Goal: Transaction & Acquisition: Purchase product/service

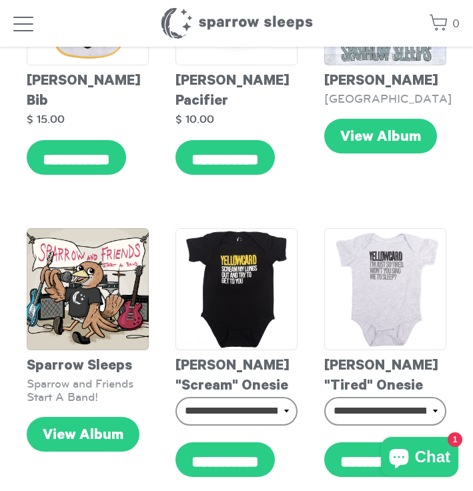
scroll to position [201, 0]
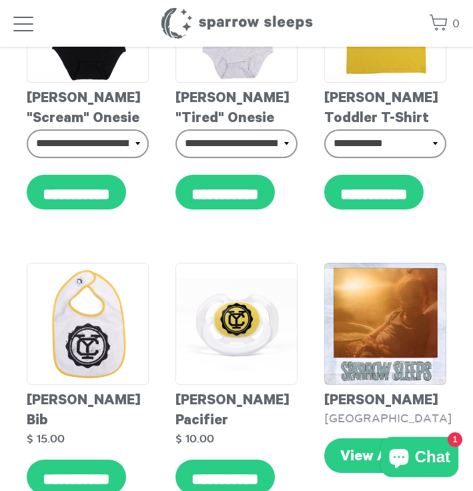
click at [39, 27] on header "Sparrow Sleeps 0 Your cart is empty. Total: $ 0.00 Log in or Create account ***…" at bounding box center [236, 23] width 473 height 47
click at [32, 27] on span "button" at bounding box center [23, 25] width 20 height 16
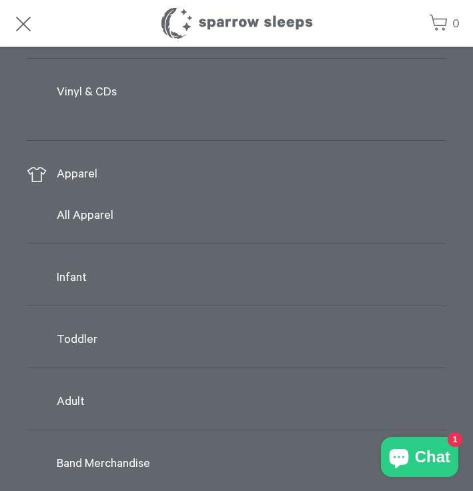
scroll to position [286, 0]
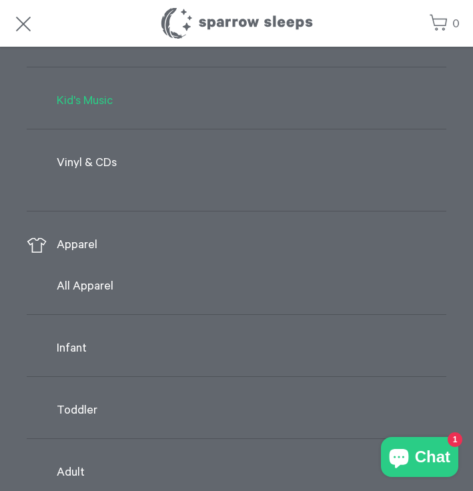
click at [82, 108] on link "Kid's Music" at bounding box center [237, 101] width 420 height 28
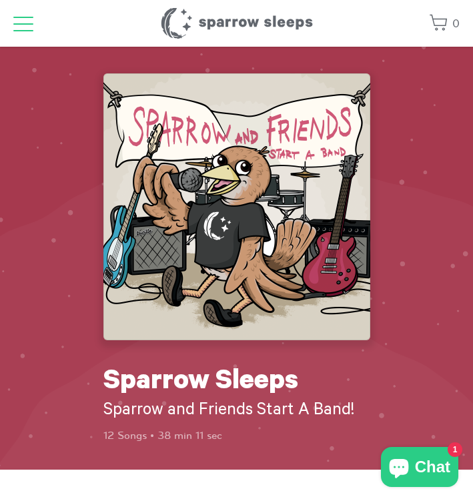
click at [19, 25] on span "button" at bounding box center [23, 25] width 20 height 16
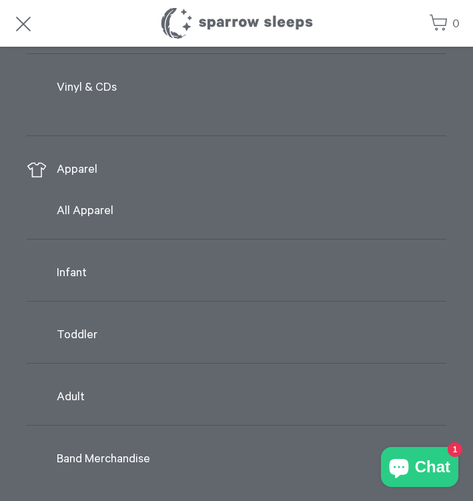
scroll to position [518, 0]
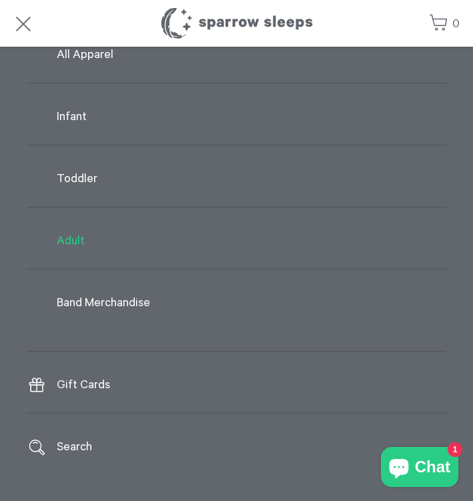
click at [76, 243] on link "Adult" at bounding box center [237, 241] width 420 height 28
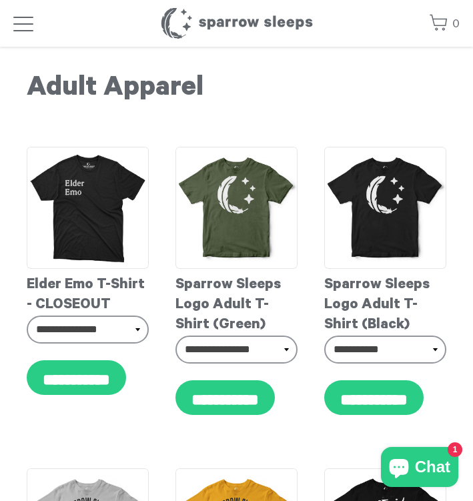
click at [39, 29] on header "Sparrow Sleeps 0 Your cart is empty. Total: $ 0.00 Log in or Create account POW…" at bounding box center [236, 23] width 473 height 47
click at [25, 27] on span "button" at bounding box center [23, 25] width 20 height 16
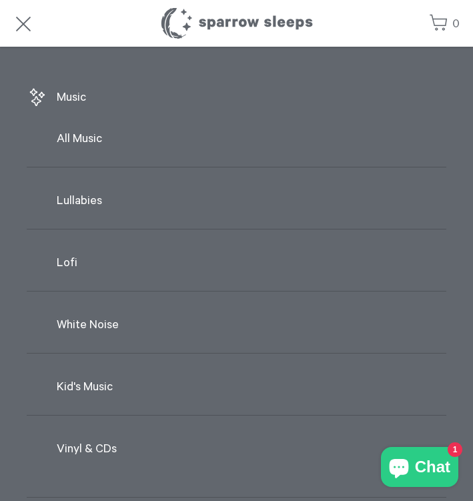
scroll to position [3, 0]
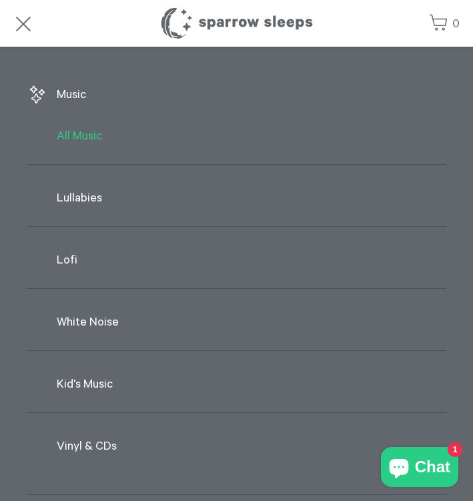
click at [78, 130] on link "All Music" at bounding box center [237, 137] width 420 height 28
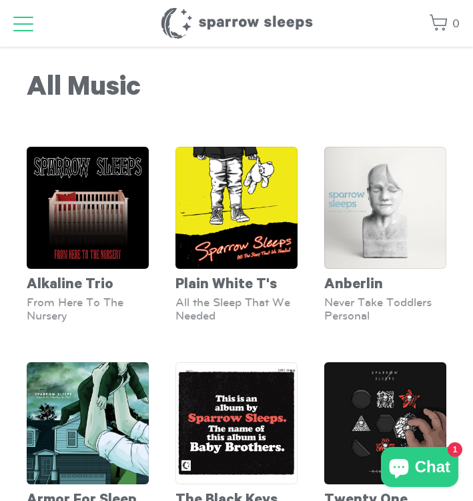
click at [23, 25] on span "button" at bounding box center [23, 23] width 20 height 1
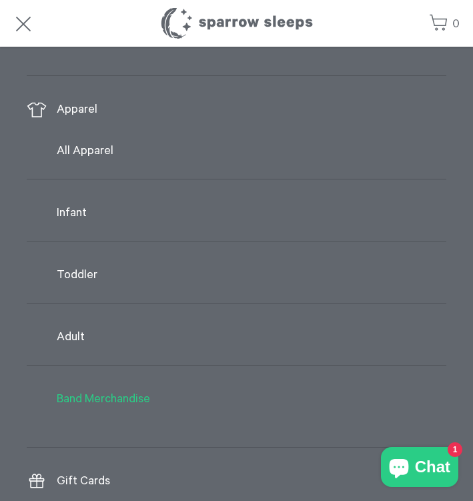
scroll to position [500, 0]
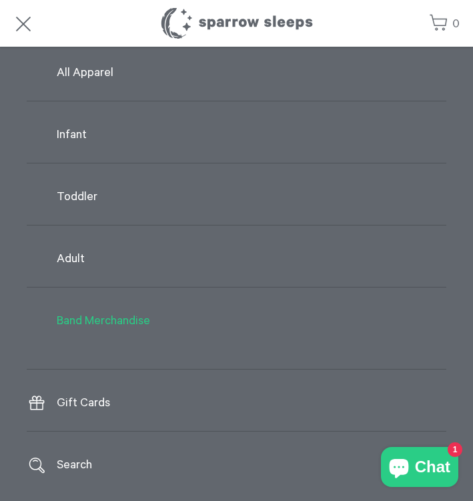
click at [105, 321] on link "Band Merchandise" at bounding box center [237, 322] width 420 height 28
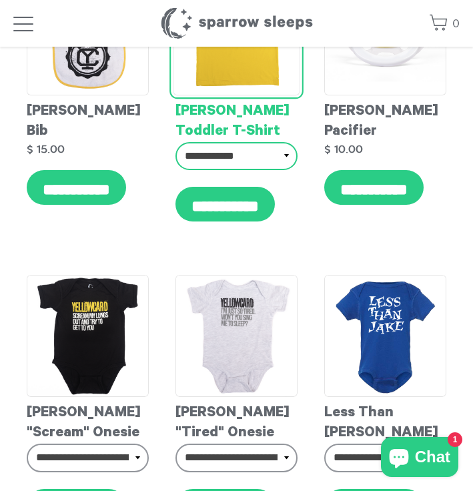
scroll to position [3065, 0]
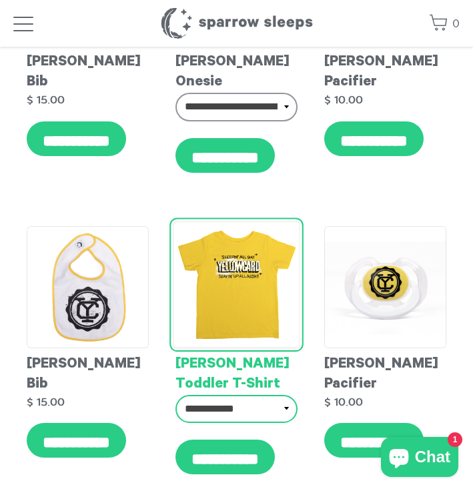
select select "**********"
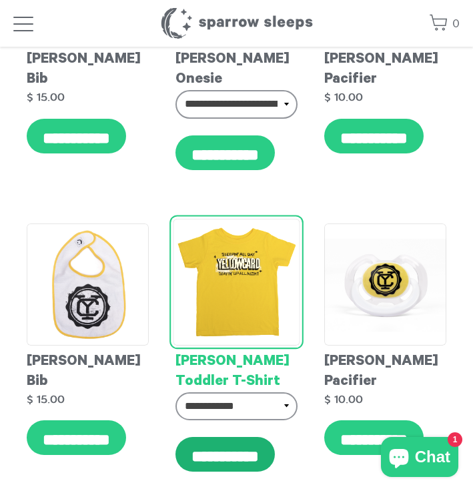
click at [231, 437] on input "**********" at bounding box center [224, 454] width 99 height 35
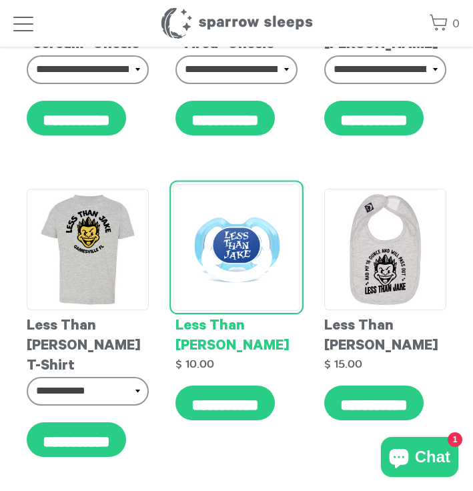
scroll to position [3709, 0]
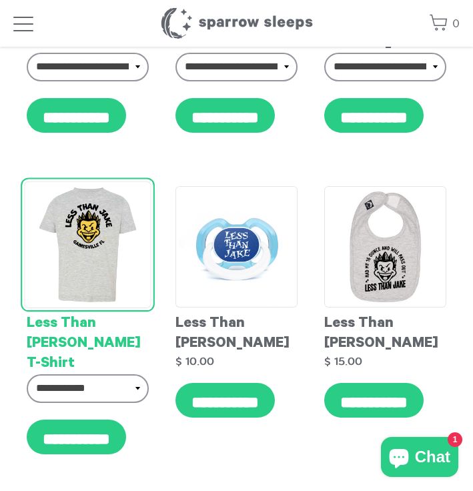
type input "**********"
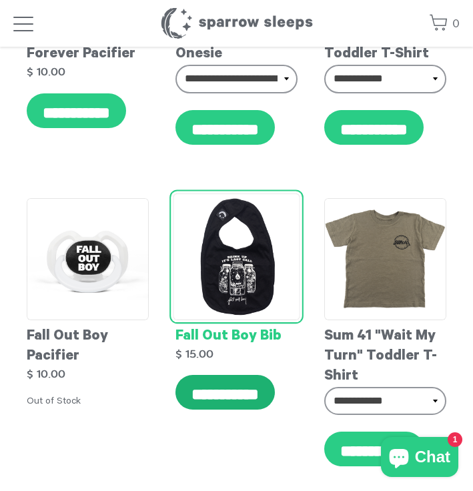
scroll to position [6555, 0]
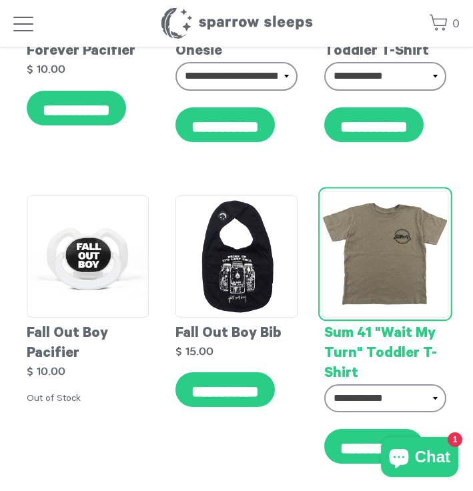
click at [434, 193] on img at bounding box center [385, 254] width 127 height 127
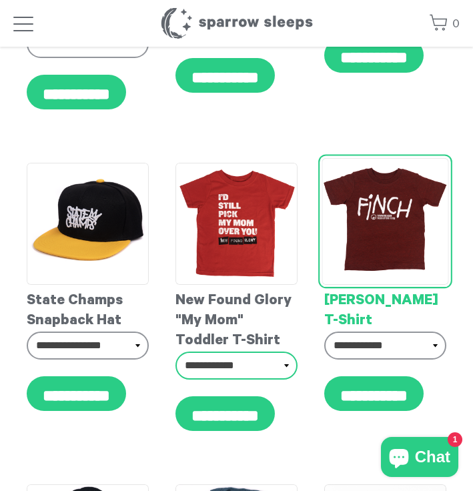
scroll to position [2750, 0]
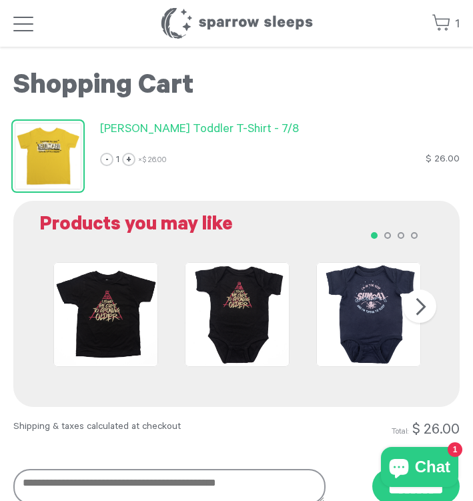
scroll to position [41, 0]
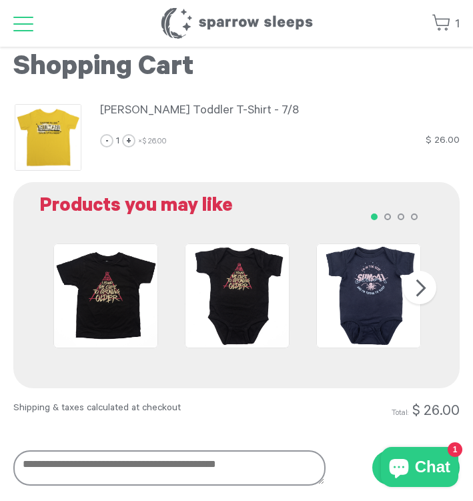
click at [18, 25] on span "button" at bounding box center [23, 25] width 20 height 16
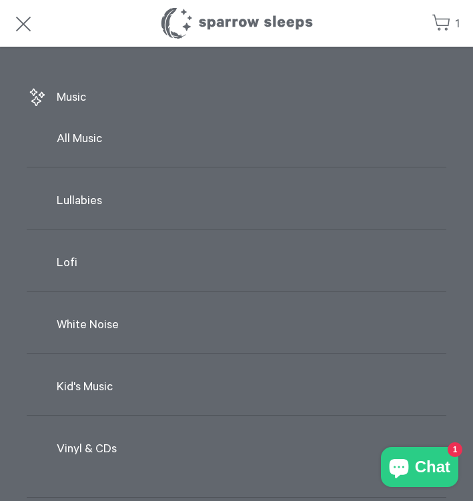
click at [13, 21] on header "Sparrow Sleeps 1 Yellowcard Toddler T-Shirt - 7/8 - 1 + × $ 26.00 $ 26.00 Your …" at bounding box center [236, 23] width 473 height 47
click at [19, 23] on span "button" at bounding box center [23, 25] width 20 height 16
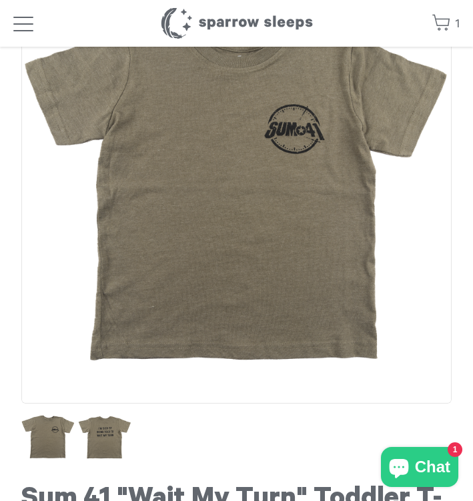
scroll to position [322, 0]
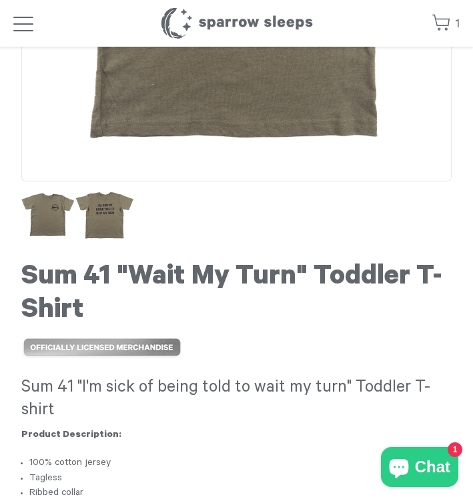
click at [123, 226] on img at bounding box center [104, 214] width 59 height 59
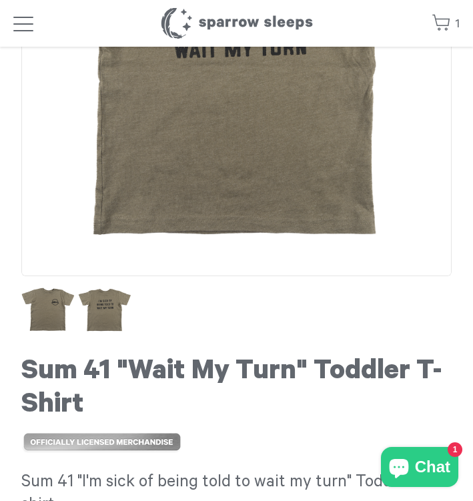
scroll to position [128, 0]
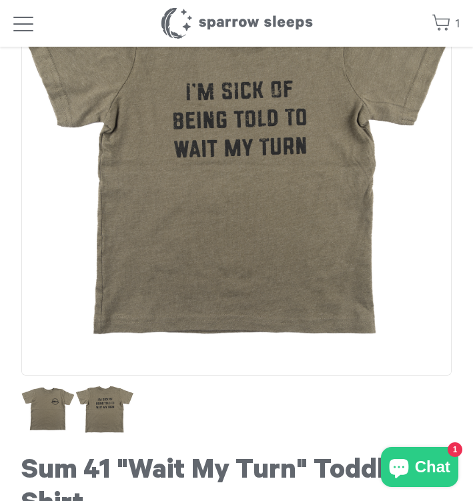
click at [109, 406] on img at bounding box center [104, 409] width 59 height 59
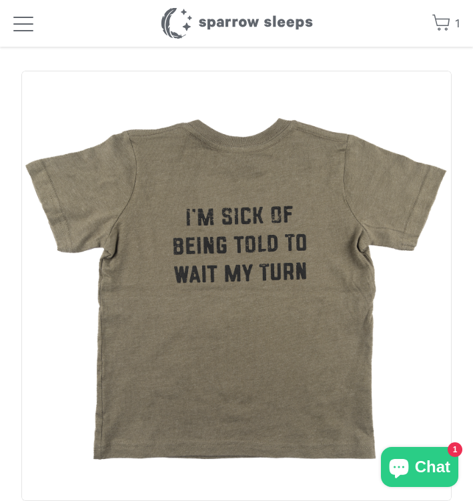
scroll to position [232, 0]
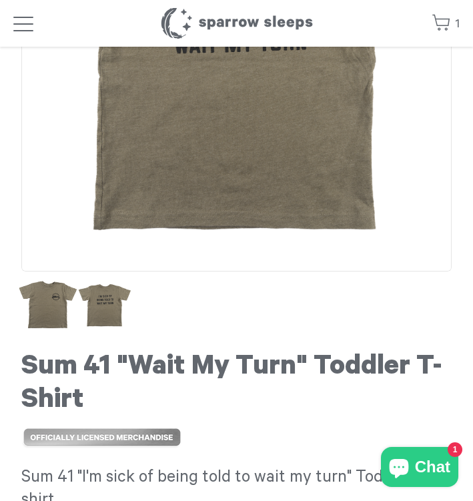
click at [49, 308] on img at bounding box center [48, 304] width 59 height 59
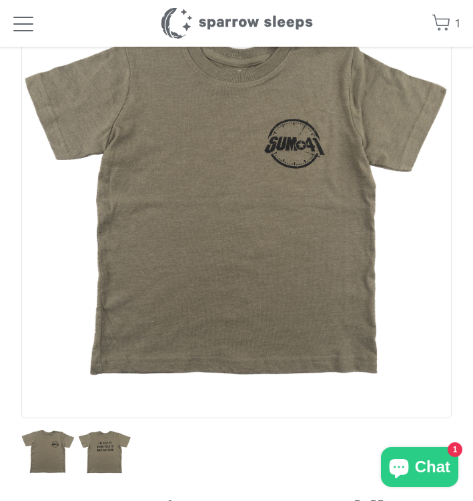
scroll to position [73, 0]
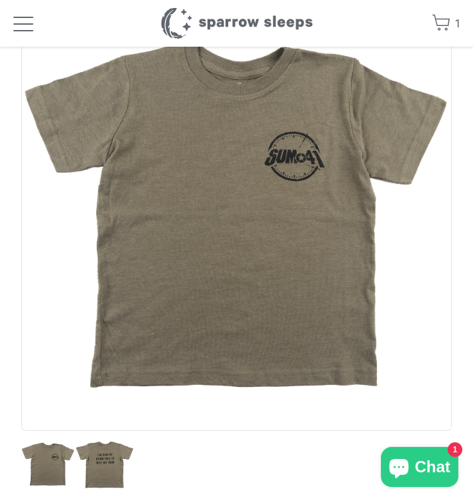
click at [109, 465] on img at bounding box center [104, 464] width 59 height 59
